Goal: Transaction & Acquisition: Purchase product/service

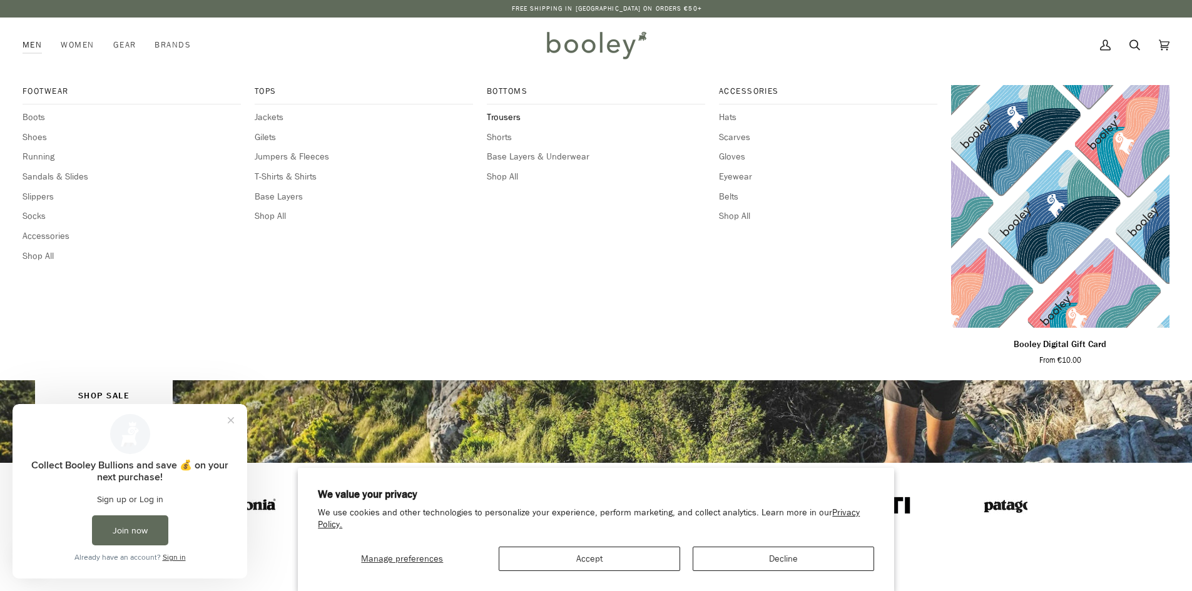
click at [490, 114] on span "Trousers" at bounding box center [596, 118] width 218 height 14
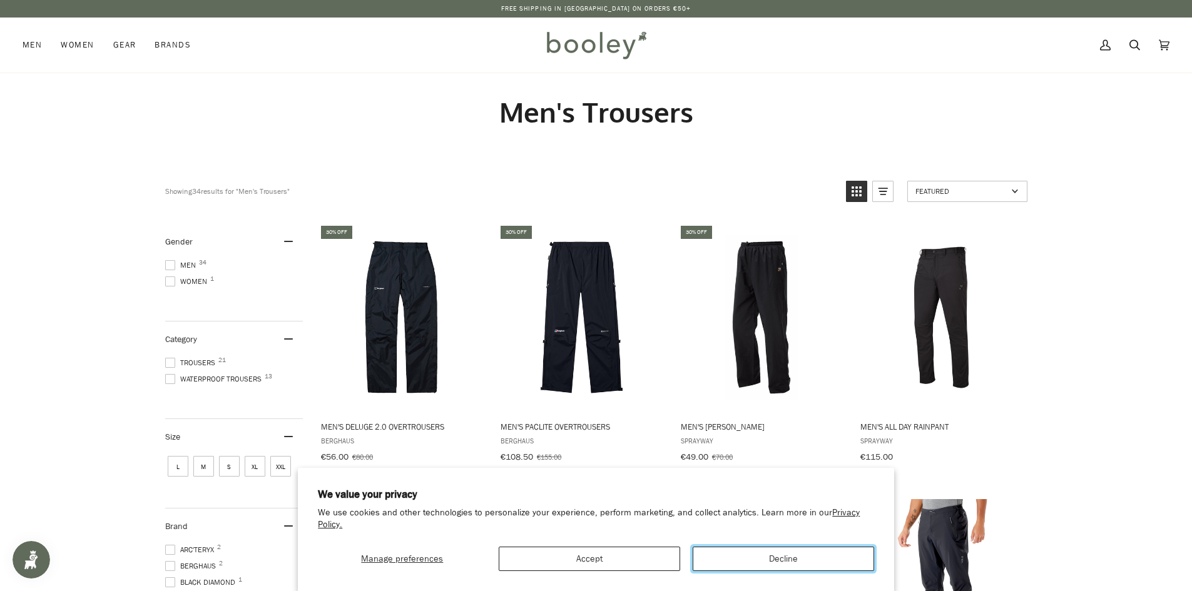
click at [772, 566] on button "Decline" at bounding box center [782, 559] width 181 height 24
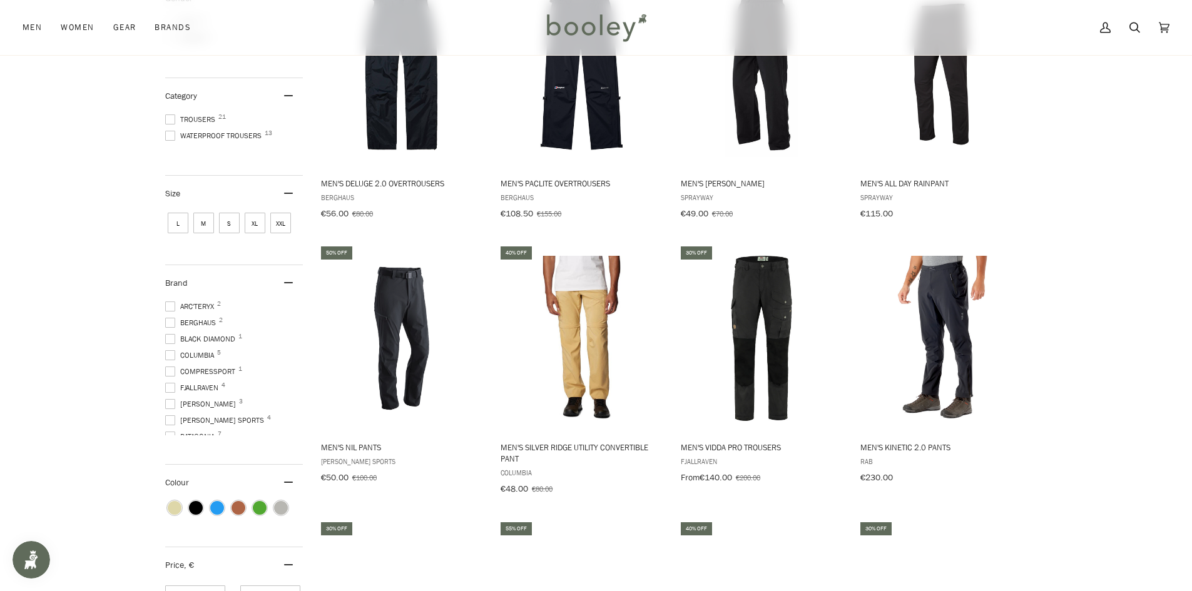
scroll to position [125, 0]
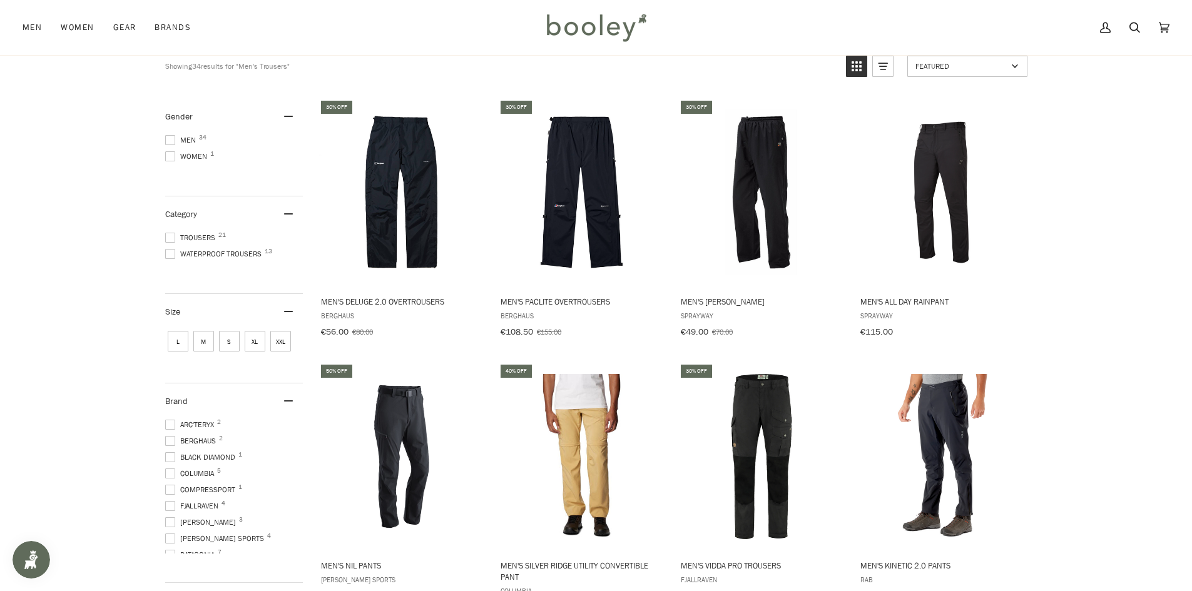
click at [205, 253] on span "Waterproof Trousers 13" at bounding box center [215, 253] width 100 height 11
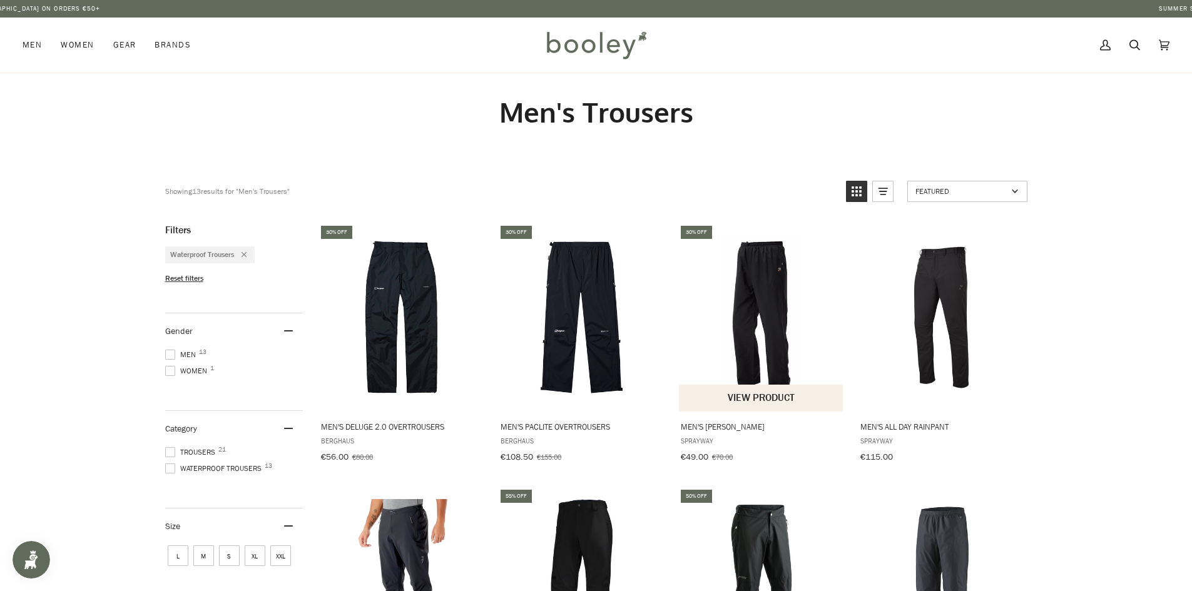
click at [752, 290] on img "Men's Santiago Rainpant" at bounding box center [762, 318] width 166 height 166
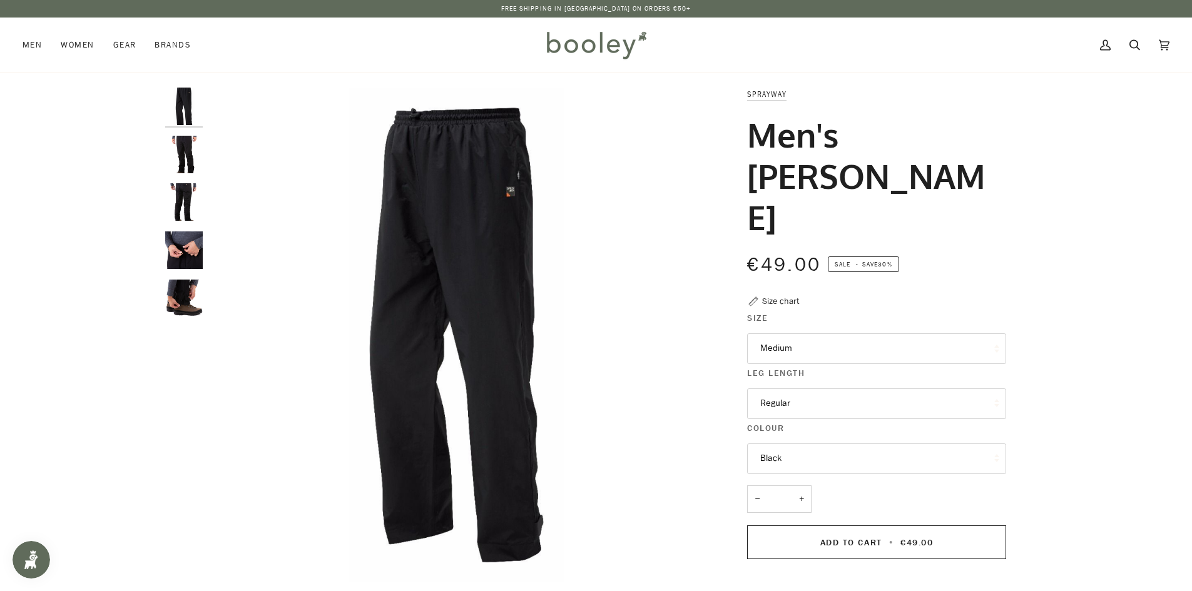
click at [176, 280] on img "Sprayway Men's Santiago Rainpant Black - Booley Galway" at bounding box center [184, 299] width 38 height 38
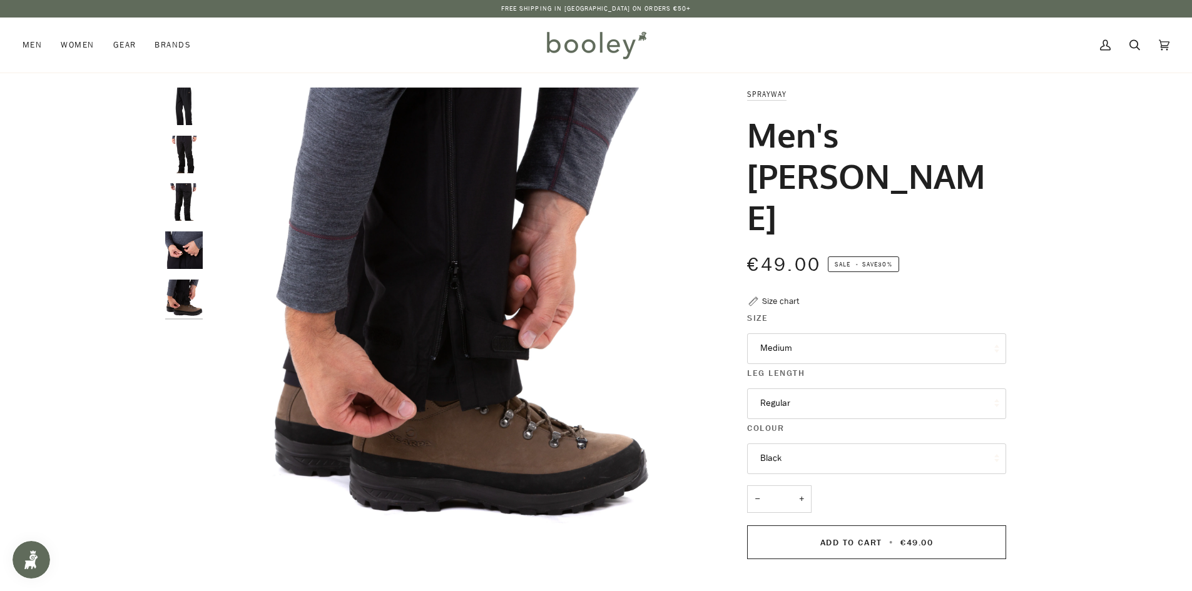
click at [187, 259] on img "Sprayway Men's Santiago Rainpant Black - Booley Galway" at bounding box center [184, 250] width 38 height 38
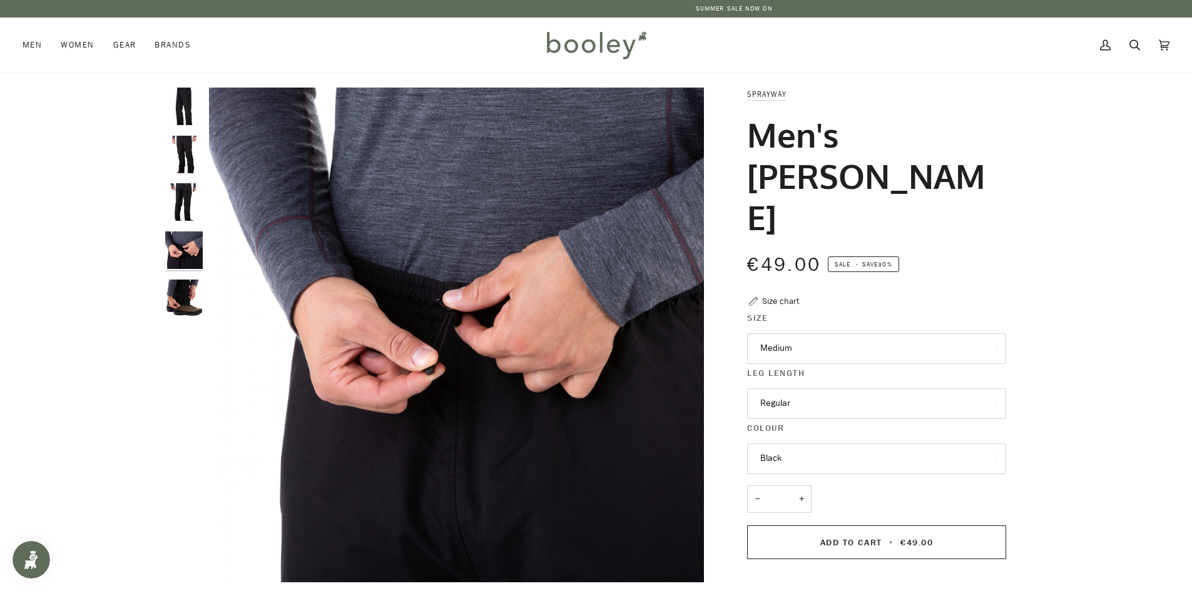
click at [198, 192] on img "Sprayway Men's Santiago Rainpant Black - Booley Galway" at bounding box center [184, 202] width 38 height 38
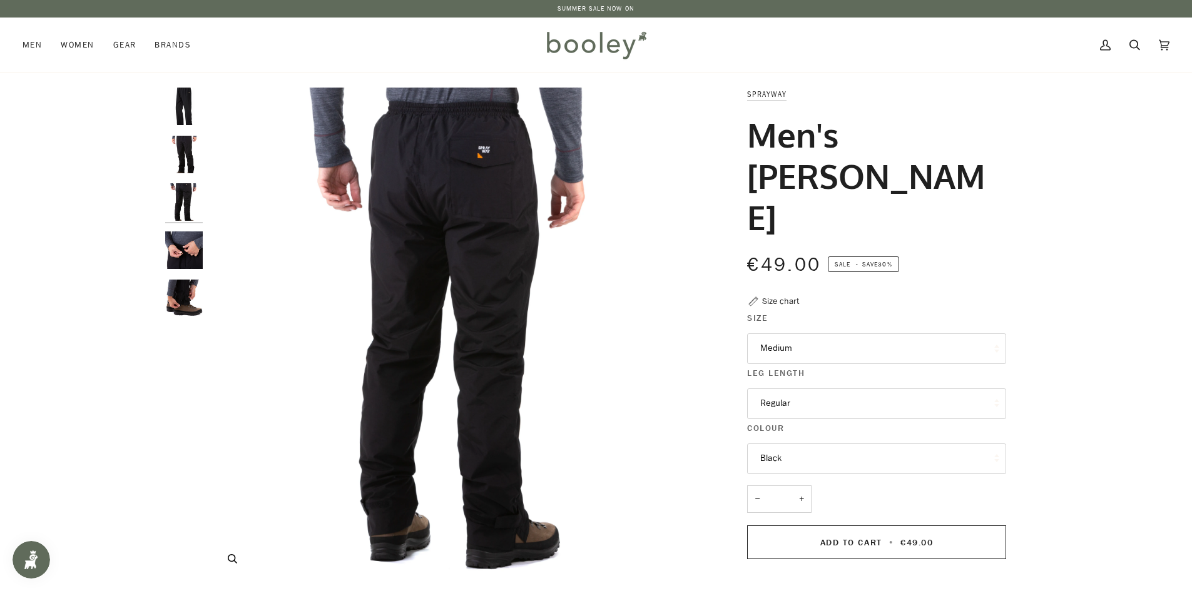
click at [507, 152] on img "Sprayway Men's Santiago Rainpant Black - Booley Galway" at bounding box center [456, 335] width 495 height 495
click at [167, 148] on img "Sprayway Men's Santiago Rainpant Black - Booley Galway" at bounding box center [184, 155] width 38 height 38
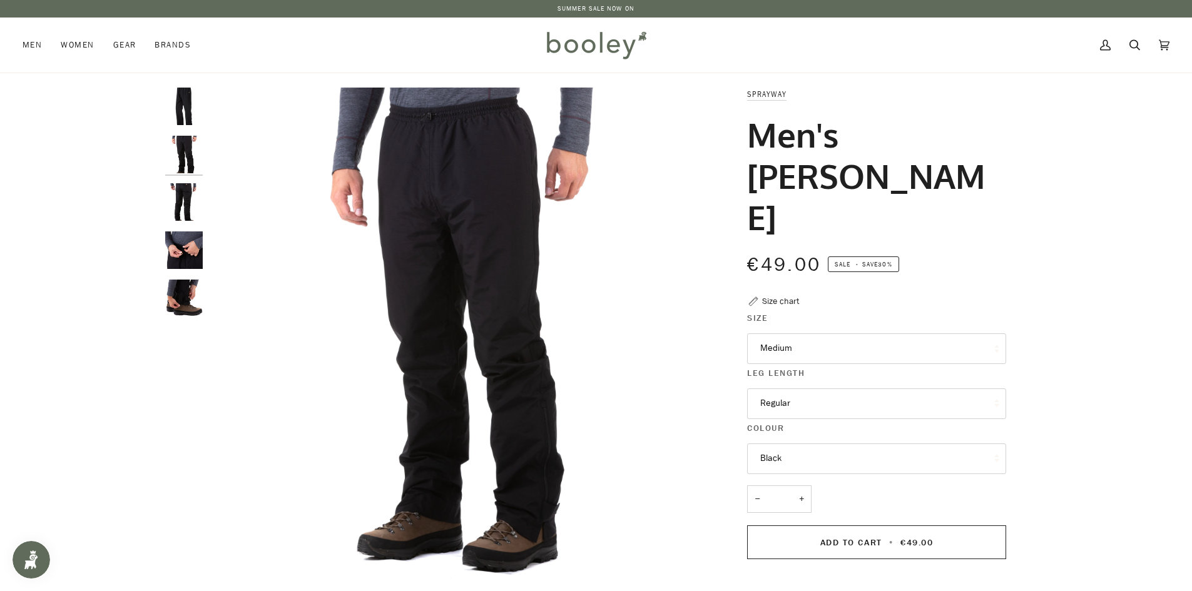
click at [192, 107] on img "Sprayway Men's Santiago Rainpant Black - Booley Galway" at bounding box center [184, 107] width 38 height 38
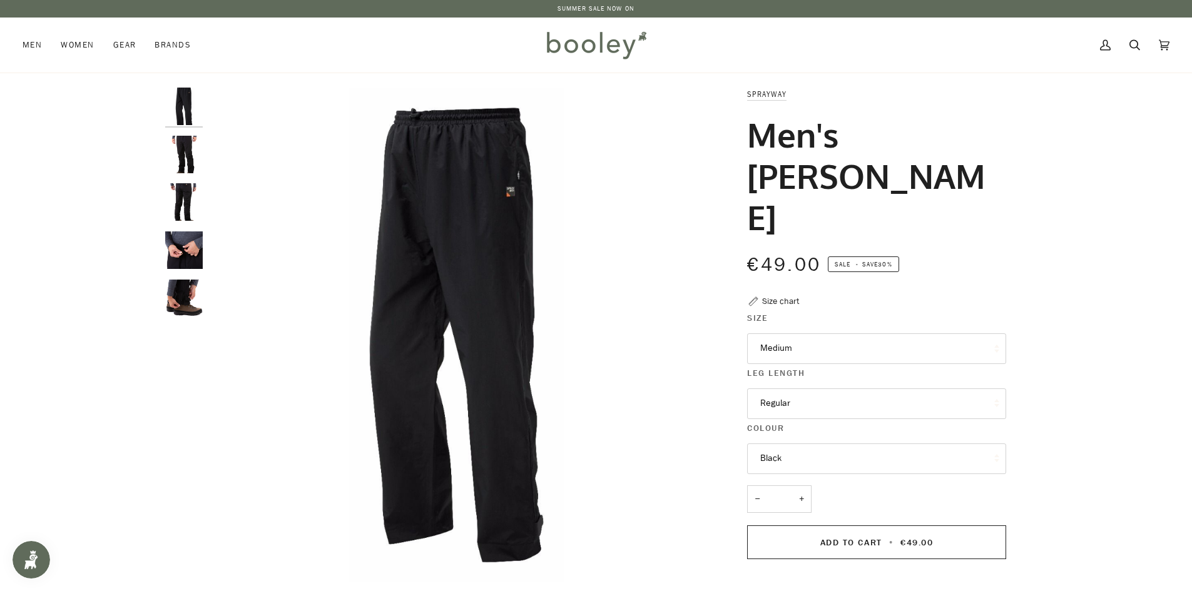
click at [189, 149] on img "Sprayway Men's Santiago Rainpant Black - Booley Galway" at bounding box center [184, 155] width 38 height 38
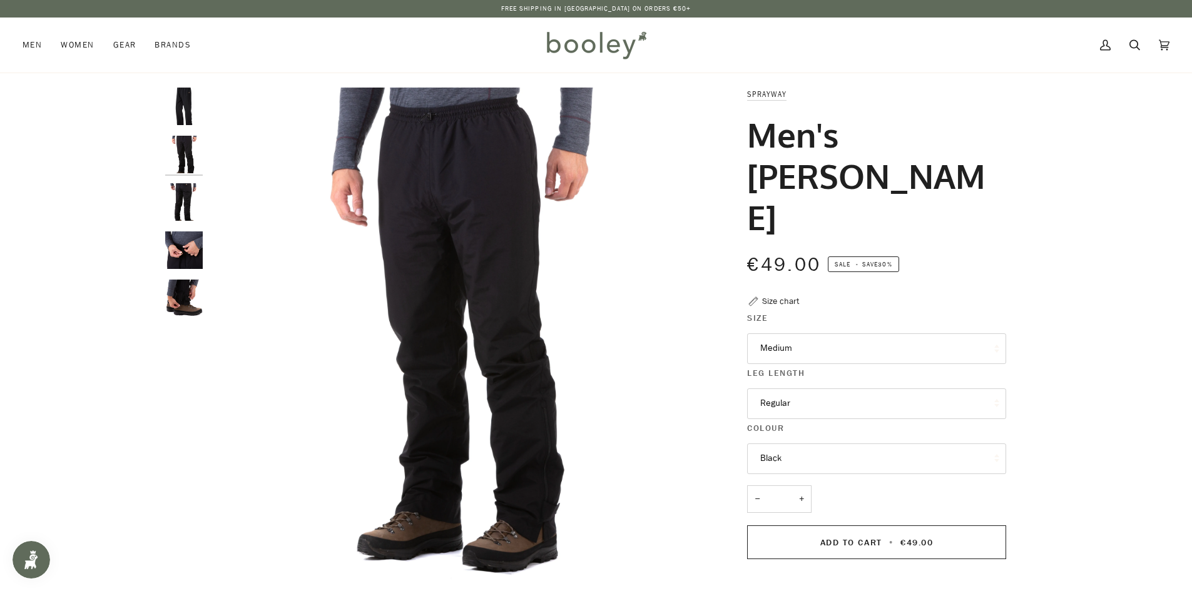
click at [187, 111] on img "Sprayway Men's Santiago Rainpant Black - Booley Galway" at bounding box center [184, 107] width 38 height 38
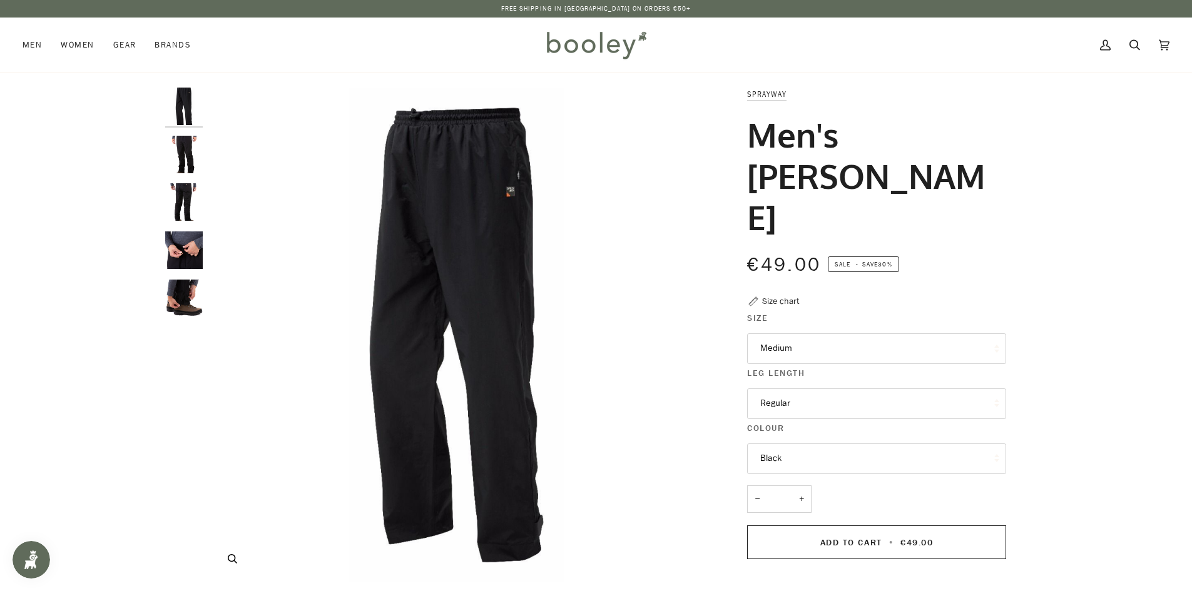
click at [478, 133] on img "Sprayway Men's Santiago Rainpant Black - Booley Galway" at bounding box center [456, 335] width 495 height 495
click at [823, 333] on button "Medium" at bounding box center [876, 348] width 259 height 31
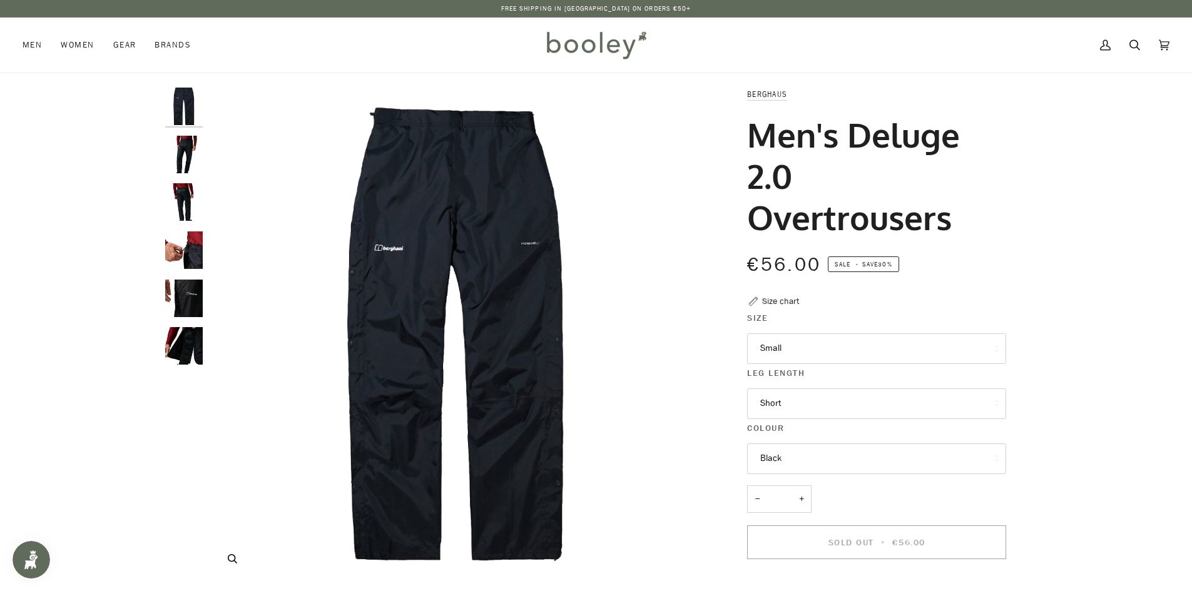
click at [382, 252] on img "Berghaus Men's Deluge 2.0 Overtrousers - Booley Galway" at bounding box center [456, 335] width 495 height 495
click at [179, 151] on img "Berghaus Men's Deluge 2.0 Overtrousers - Booley Galway" at bounding box center [184, 155] width 38 height 38
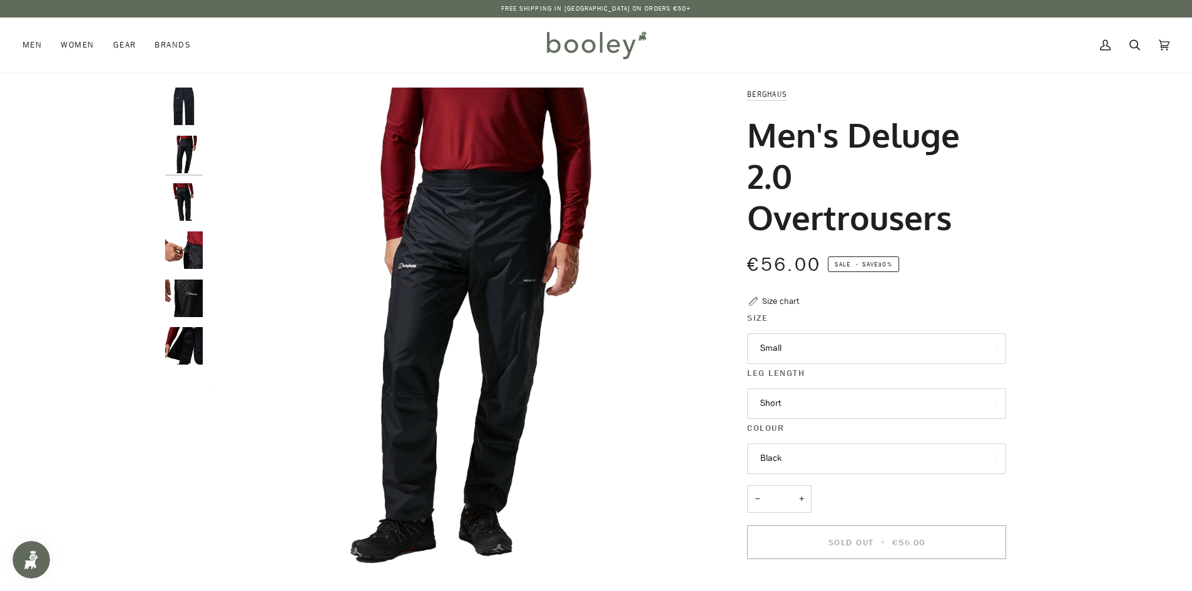
click at [181, 183] on img "Berghaus Men's Deluge 2.0 Overtrousers - Booley Galway" at bounding box center [184, 202] width 38 height 38
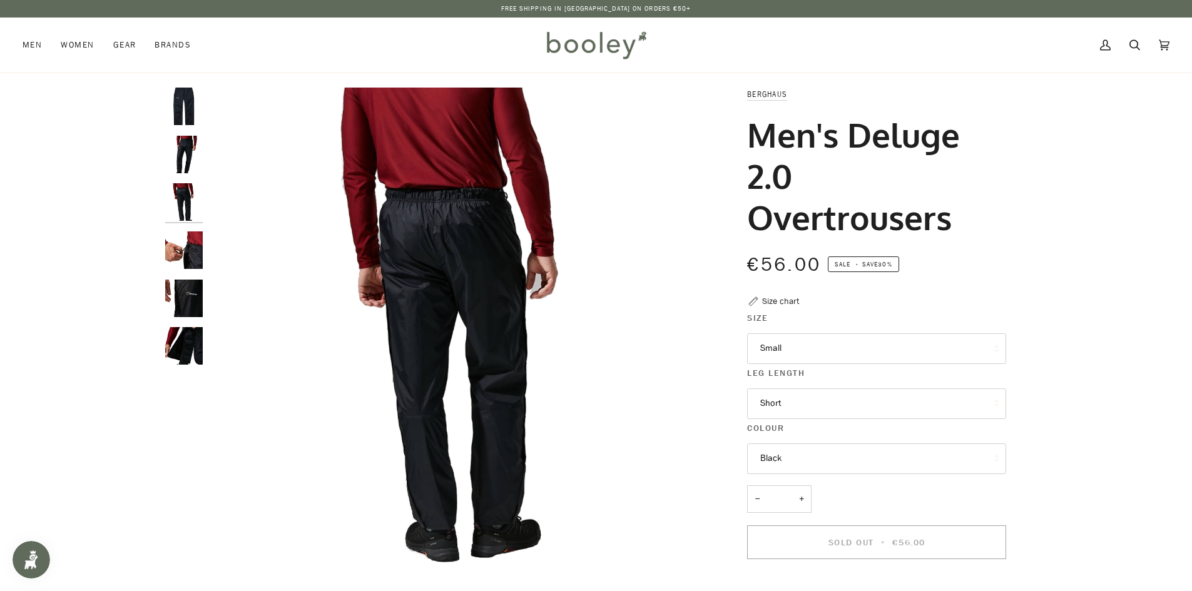
click at [186, 242] on img "Berghaus Men's Deluge 2.0 Overtrousers - Booley Galway" at bounding box center [184, 250] width 38 height 38
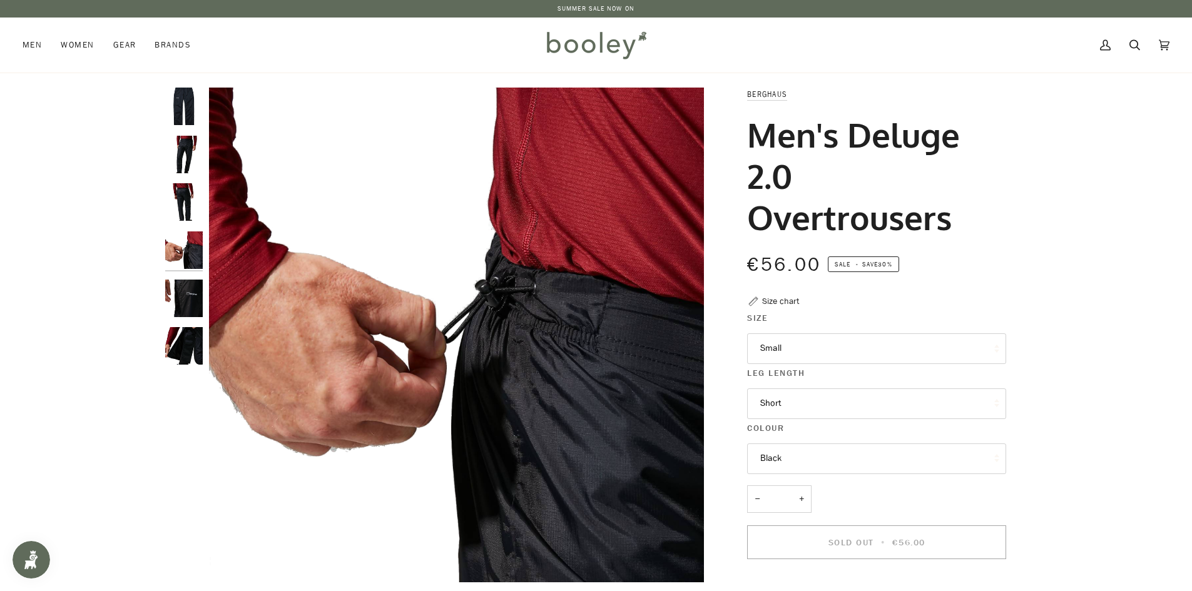
click at [182, 166] on img "Berghaus Men's Deluge 2.0 Overtrousers - Booley Galway" at bounding box center [184, 155] width 38 height 38
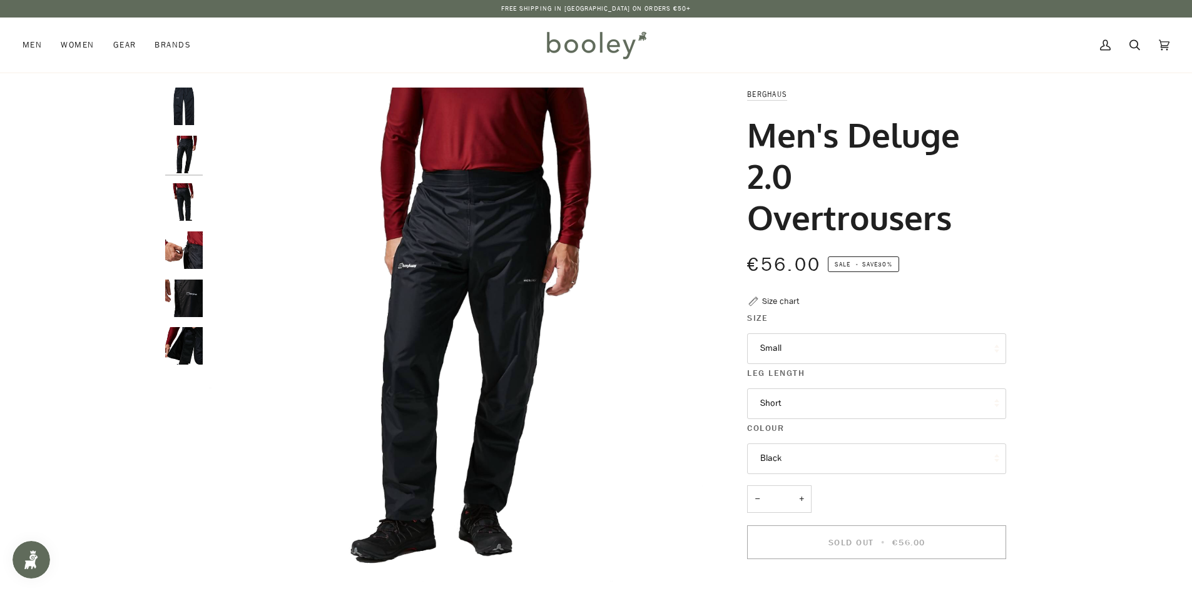
click at [180, 197] on img "Berghaus Men's Deluge 2.0 Overtrousers - Booley Galway" at bounding box center [184, 202] width 38 height 38
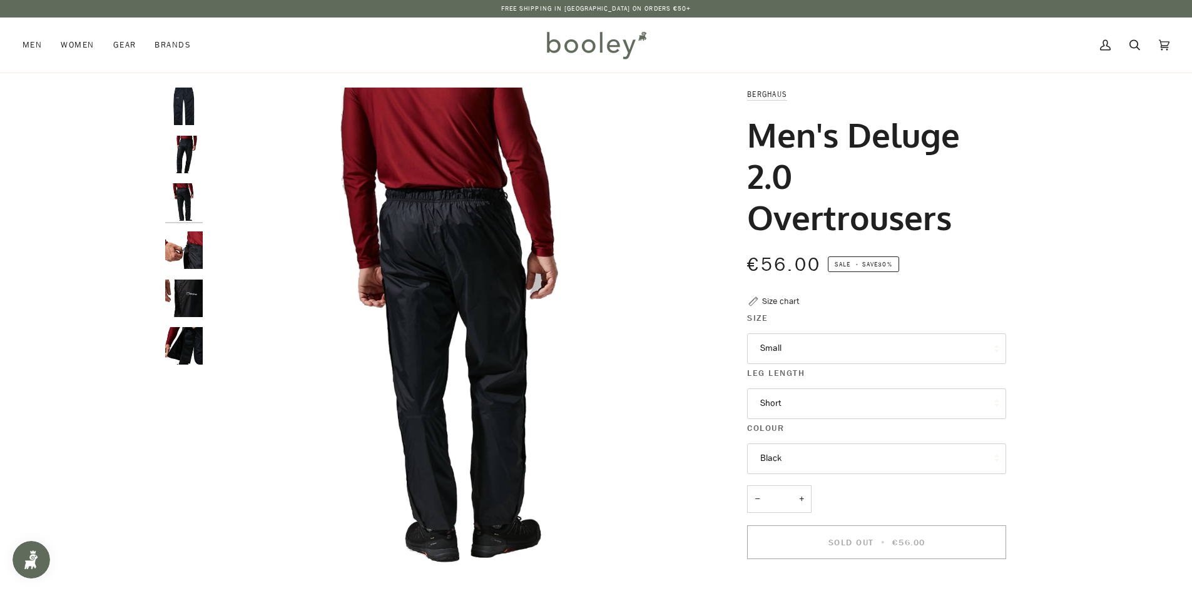
click at [181, 103] on img "Berghaus Men's Deluge 2.0 Overtrousers - Booley Galway" at bounding box center [184, 107] width 38 height 38
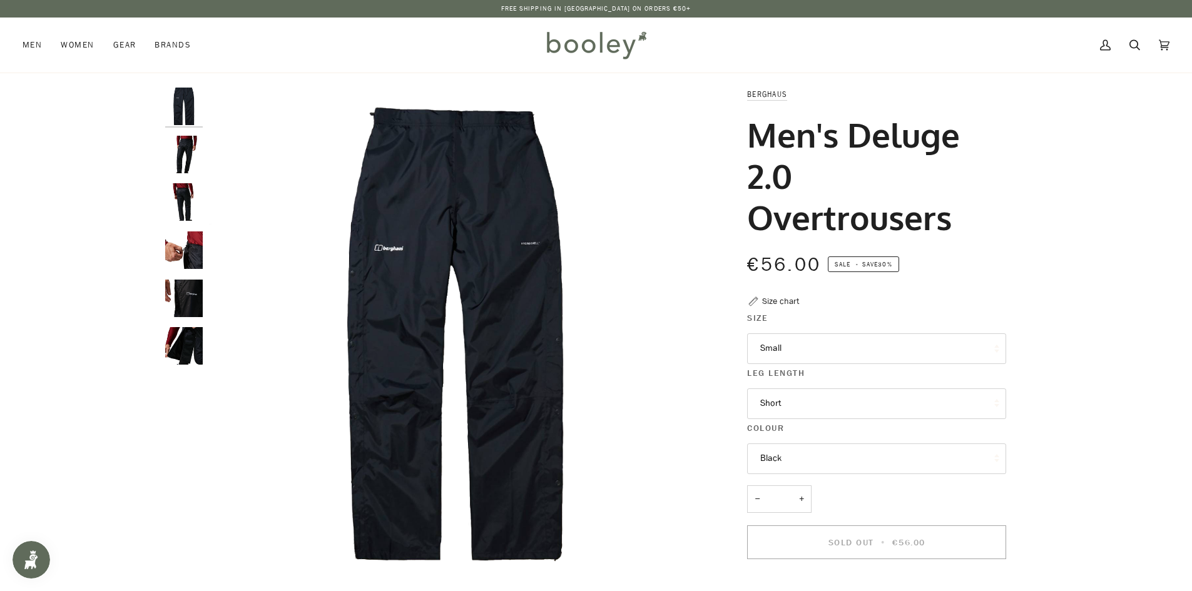
click at [196, 252] on img "Berghaus Men's Deluge 2.0 Overtrousers - Booley Galway" at bounding box center [184, 250] width 38 height 38
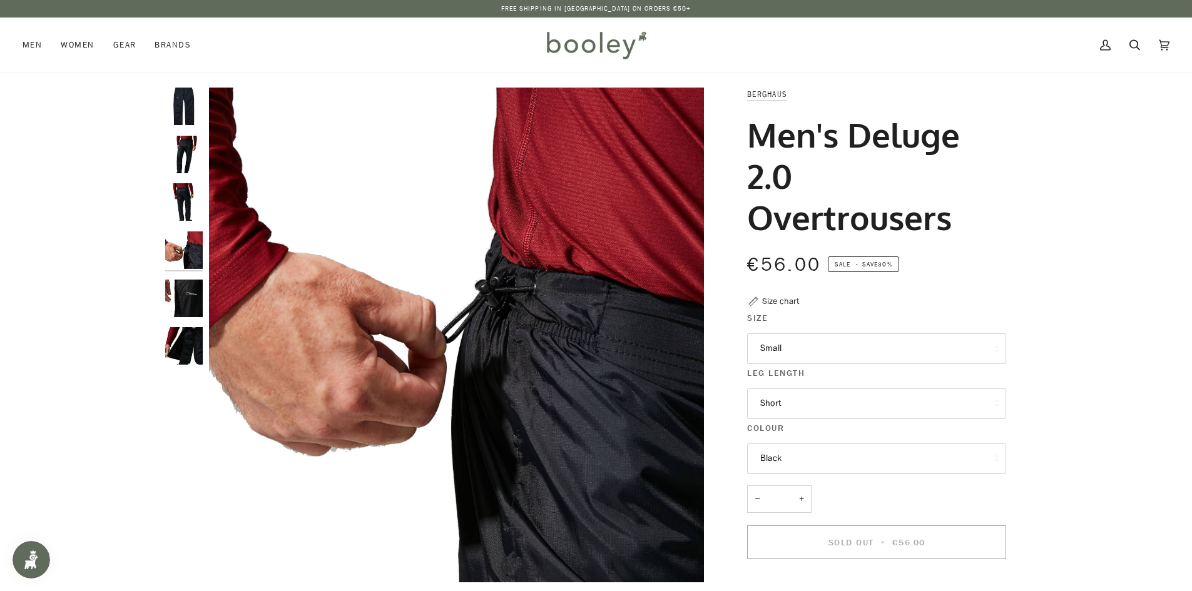
click at [192, 281] on img "Berghaus Men's Deluge 2.0 Overtrousers - Booley Galway" at bounding box center [184, 299] width 38 height 38
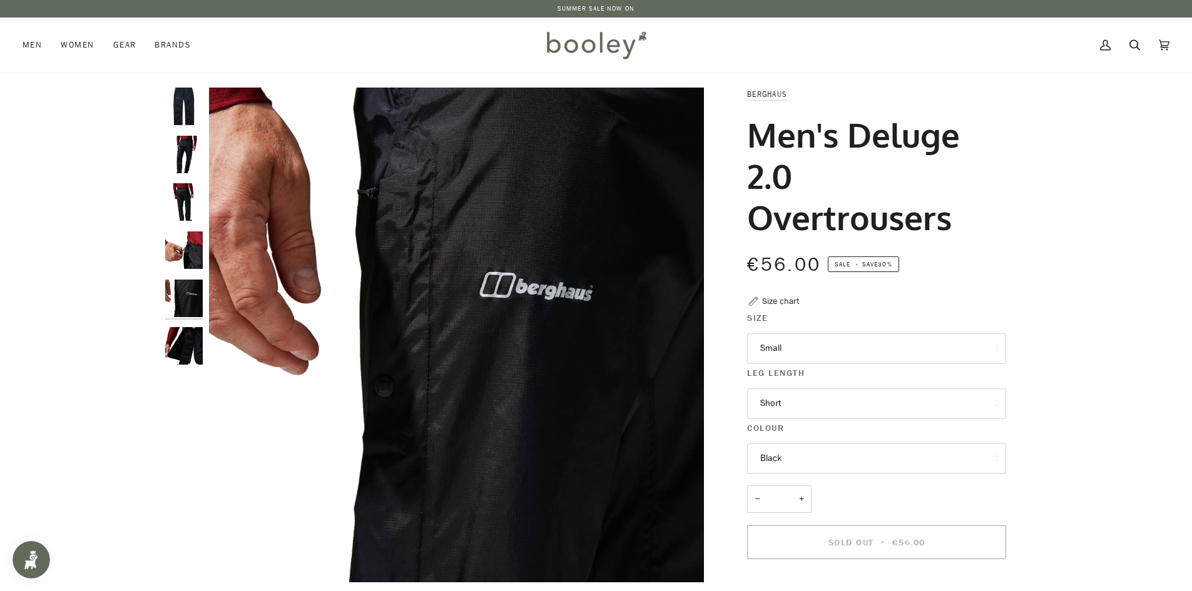
click at [185, 354] on img "Berghaus Men's Deluge 2.0 Overtrousers - Booley Galway" at bounding box center [184, 346] width 38 height 38
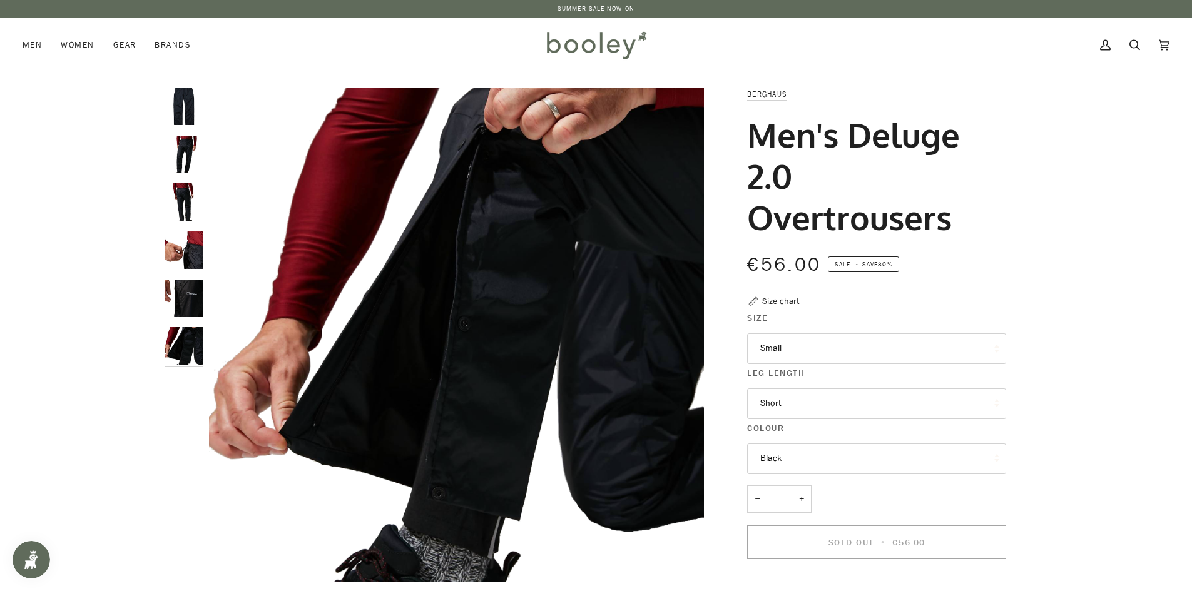
click at [181, 156] on img "Berghaus Men's Deluge 2.0 Overtrousers - Booley Galway" at bounding box center [184, 155] width 38 height 38
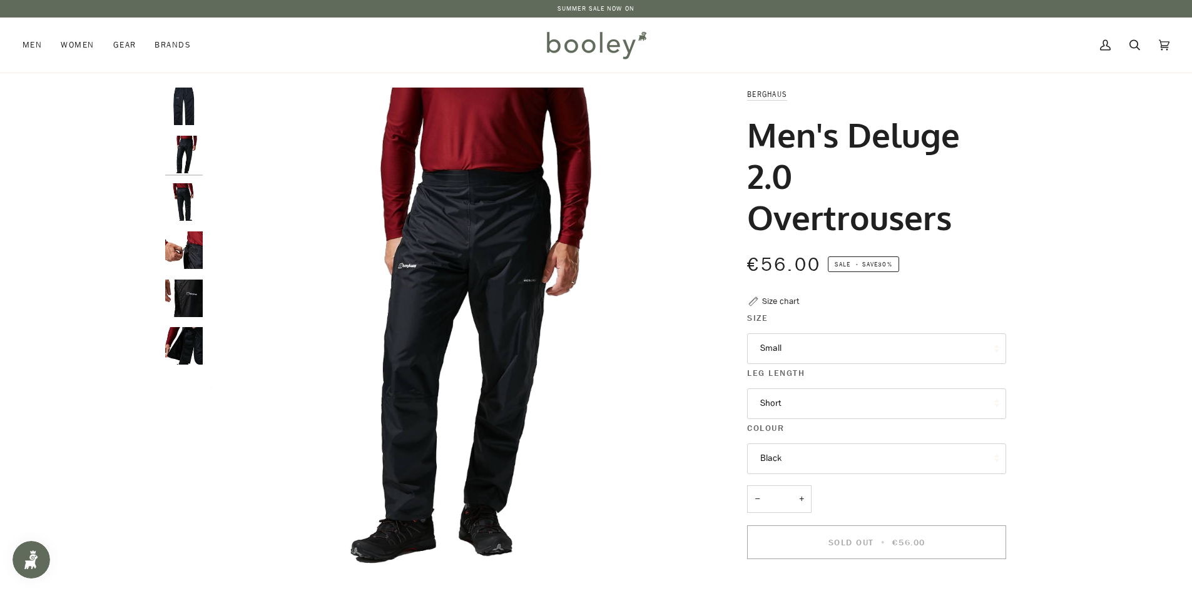
click at [183, 110] on img "Berghaus Men's Deluge 2.0 Overtrousers - Booley Galway" at bounding box center [184, 107] width 38 height 38
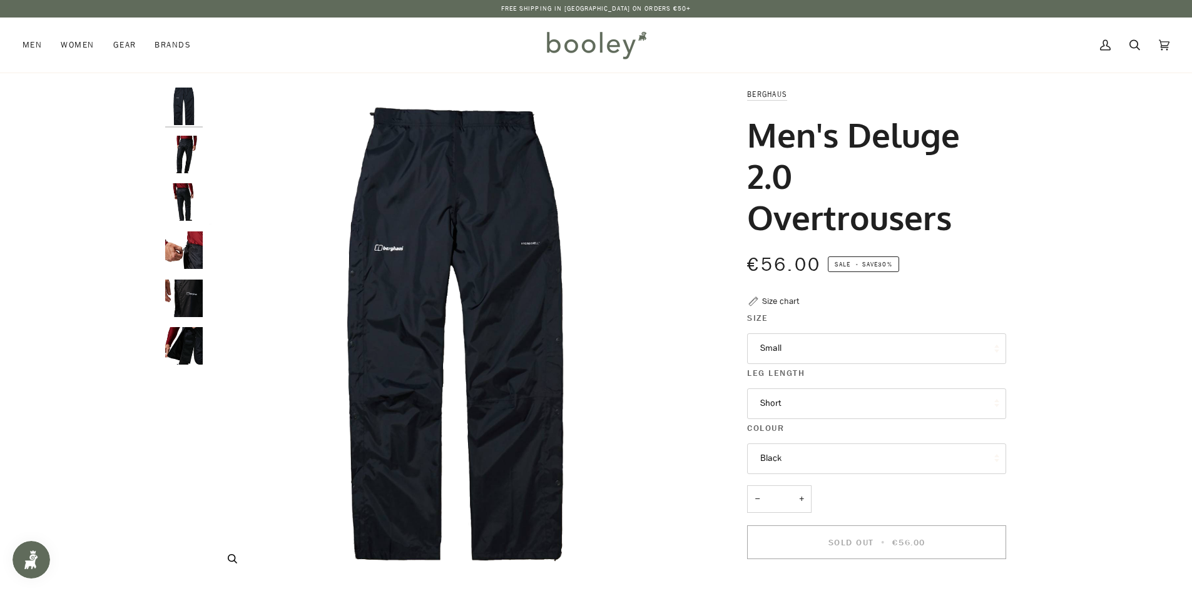
click at [235, 565] on button "Zoom" at bounding box center [232, 559] width 22 height 22
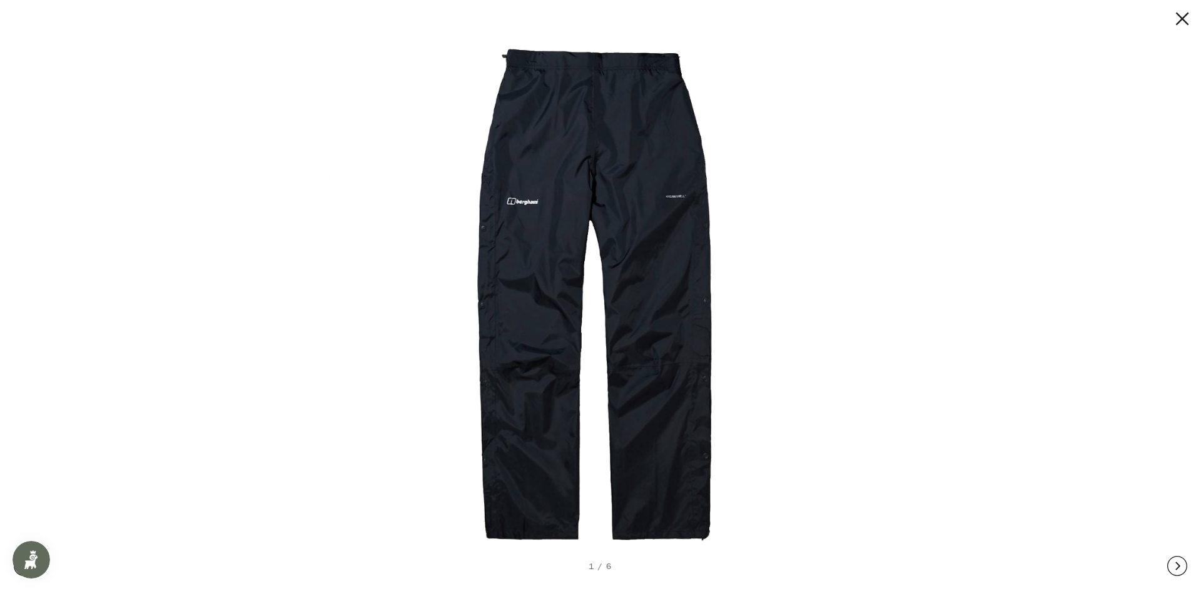
click at [668, 198] on img at bounding box center [596, 296] width 536 height 536
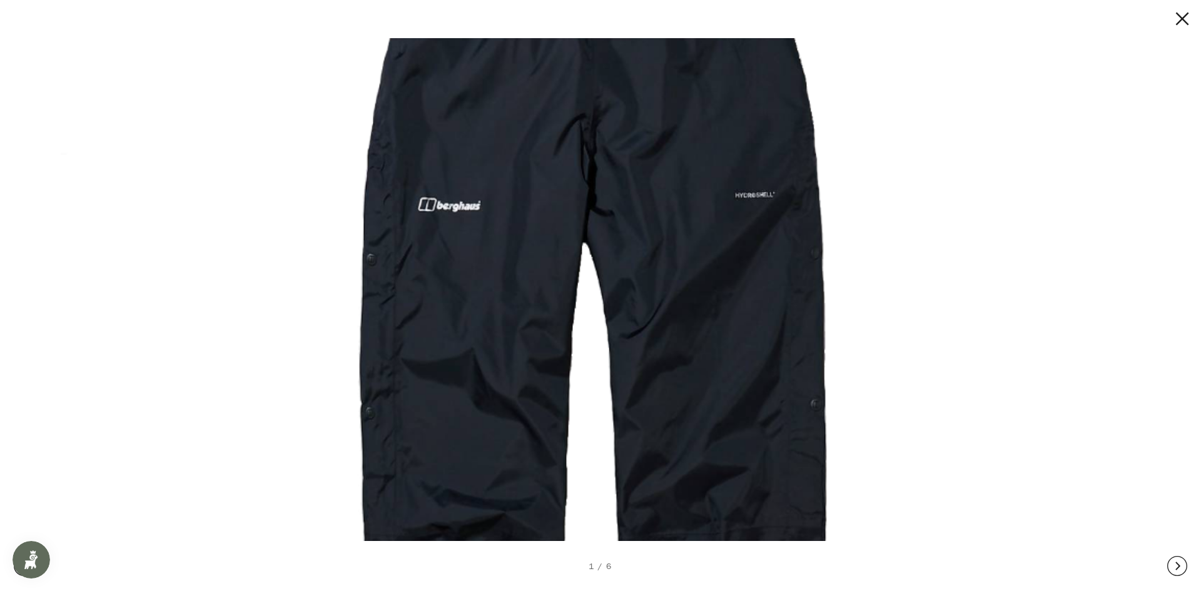
click at [736, 195] on img at bounding box center [596, 393] width 1070 height 1070
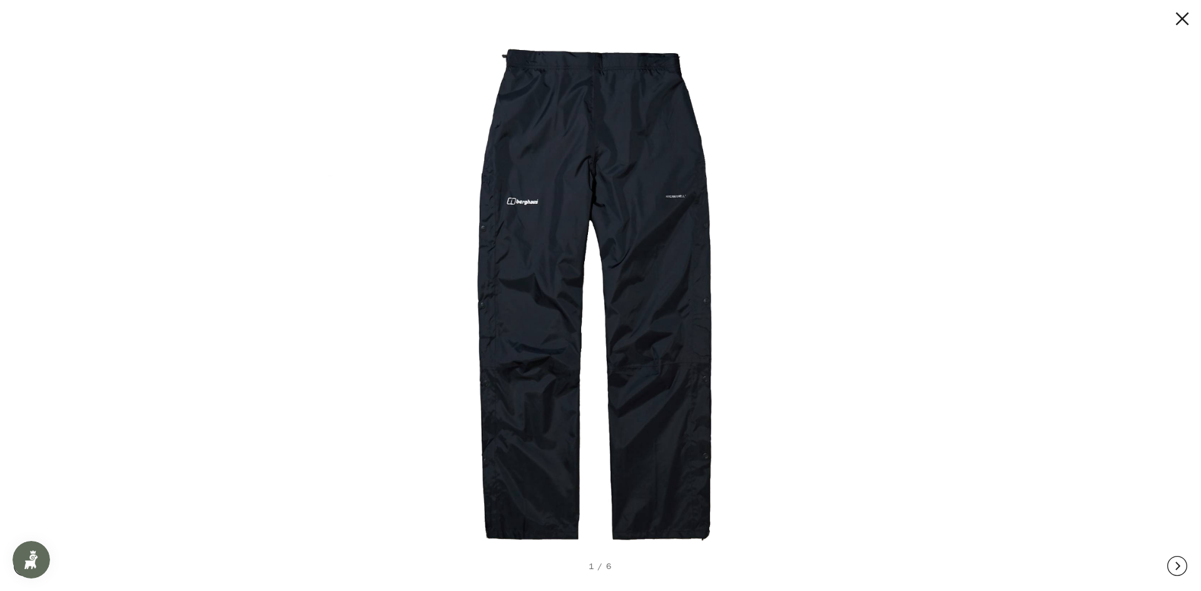
click at [681, 187] on img at bounding box center [596, 296] width 536 height 536
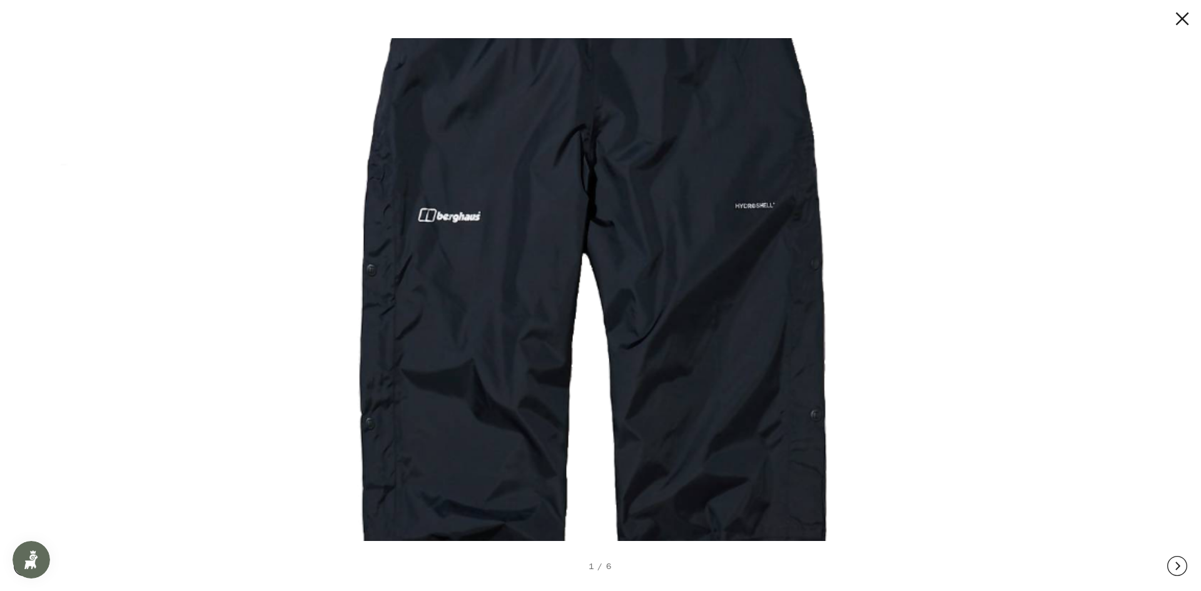
click at [1180, 18] on button at bounding box center [1171, 19] width 38 height 20
